Goal: Browse casually: Explore the website without a specific task or goal

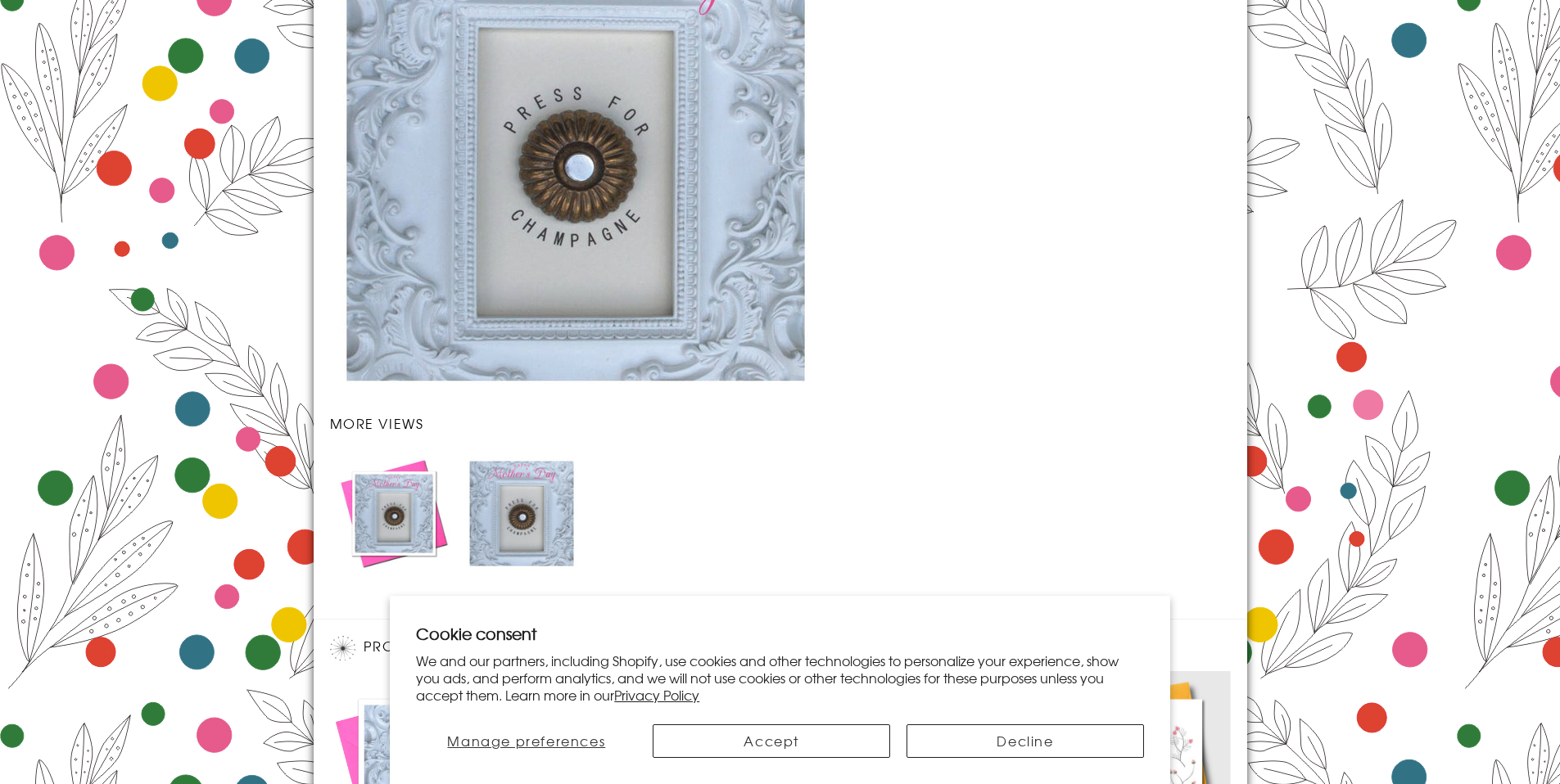
scroll to position [1395, 0]
